Goal: Answer question/provide support

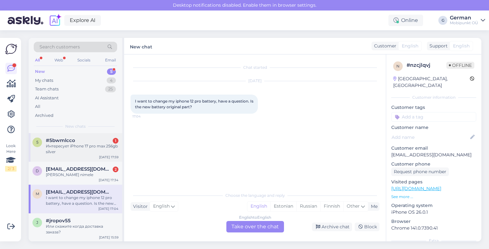
click at [74, 145] on div "Интересует iPhone 17 pro max 256gb silver" at bounding box center [82, 148] width 73 height 11
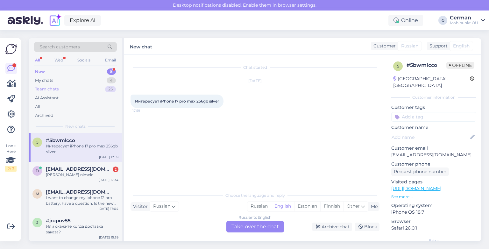
click at [52, 86] on div "Team chats" at bounding box center [47, 89] width 24 height 6
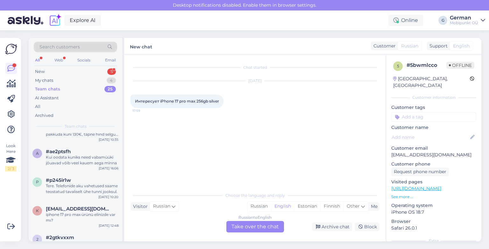
scroll to position [573, 0]
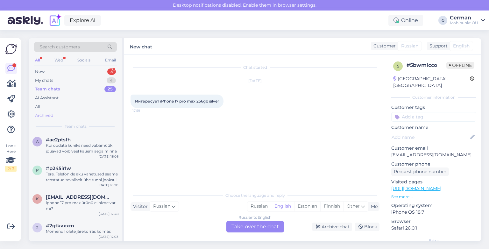
click at [46, 112] on div "Archived" at bounding box center [44, 115] width 18 height 6
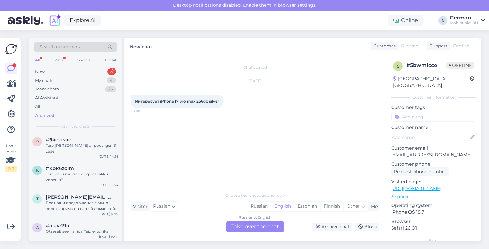
scroll to position [106, 0]
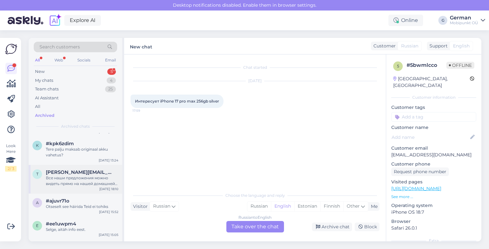
click at [86, 175] on div "Все наши предложения можно видеть прямо на нашей домашней странице: [URL][DOMAI…" at bounding box center [82, 180] width 73 height 11
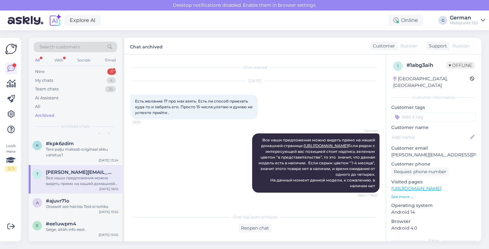
scroll to position [6, 0]
drag, startPoint x: 257, startPoint y: 134, endPoint x: 370, endPoint y: 191, distance: 126.5
click at [370, 191] on div "German Все наши предложения можно видеть прямо на нашей домашней странице: [URL…" at bounding box center [315, 162] width 127 height 59
copy span "Все наши предложения можно видеть прямо на нашей домашней странице: [URL][DOMAI…"
click at [41, 71] on div "New" at bounding box center [40, 71] width 10 height 6
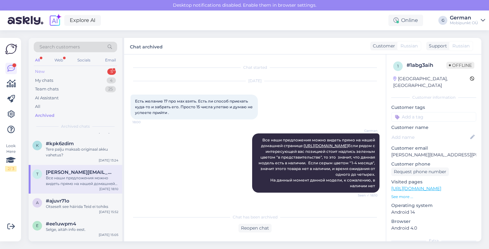
scroll to position [0, 0]
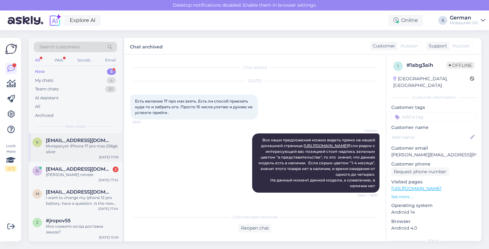
click at [83, 144] on div "Интересует iPhone 17 pro max 256gb silver" at bounding box center [82, 148] width 73 height 11
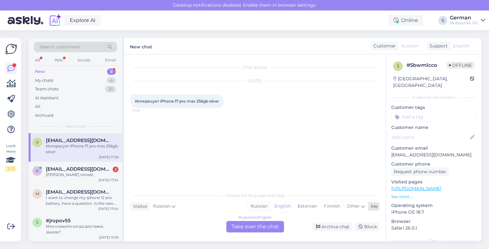
click at [258, 205] on div "Russian" at bounding box center [259, 206] width 24 height 10
click at [258, 208] on div "Russian" at bounding box center [259, 206] width 24 height 10
click at [249, 226] on div "Russian to Russian Take over the chat" at bounding box center [255, 226] width 58 height 11
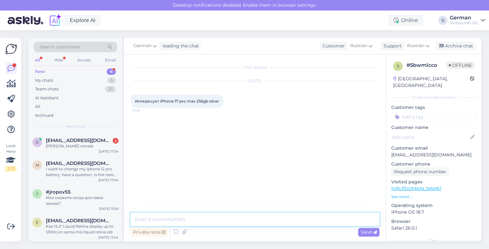
click at [204, 217] on textarea at bounding box center [254, 219] width 249 height 13
paste textarea "Все наши предложения можно видеть прямо на нашей домашней странице: [URL][DOMAI…"
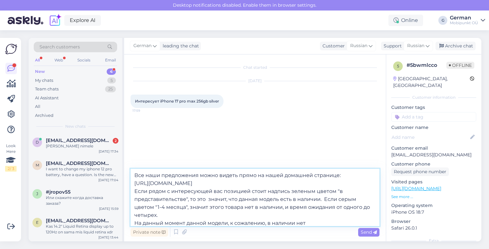
drag, startPoint x: 356, startPoint y: 183, endPoint x: 136, endPoint y: 185, distance: 220.6
click at [136, 185] on textarea "Все наши предложения можно видеть прямо на нашей домашней странице: [URL][DOMAI…" at bounding box center [254, 197] width 249 height 57
paste textarea "[URL][DOMAIN_NAME]"
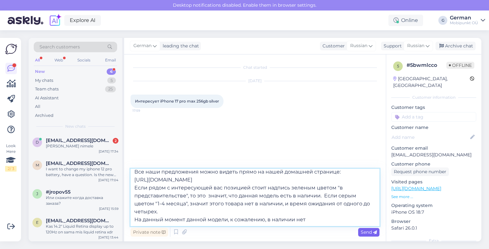
type textarea "Все наши предложения можно видеть прямо на нашей домашней странице: [URL][DOMAI…"
click at [368, 231] on span "Send" at bounding box center [369, 232] width 16 height 6
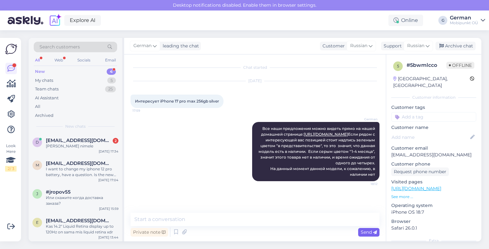
scroll to position [0, 0]
click at [37, 70] on div "New" at bounding box center [40, 71] width 10 height 6
click at [80, 148] on div "[PERSON_NAME] nimele" at bounding box center [82, 146] width 73 height 6
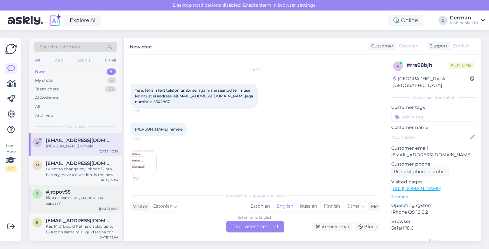
click at [78, 196] on div "Или скажите когда доставка заказа?" at bounding box center [82, 200] width 73 height 11
